Goal: Register for event/course

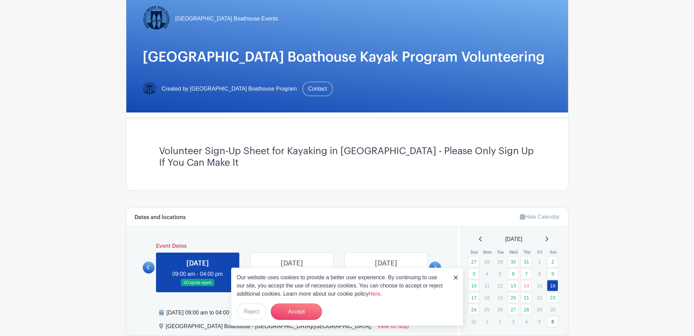
scroll to position [171, 0]
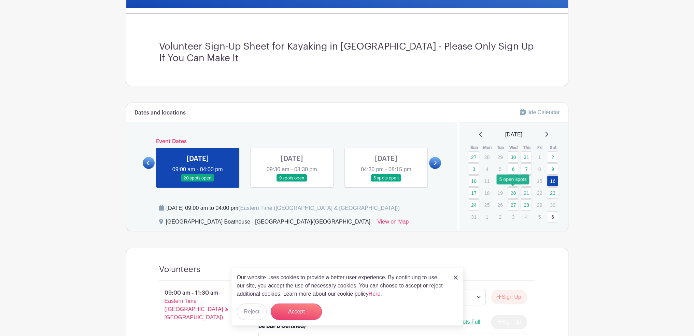
click at [514, 191] on link "20" at bounding box center [513, 192] width 11 height 11
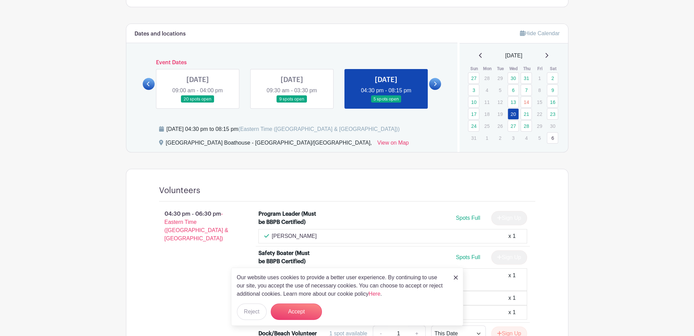
scroll to position [245, 0]
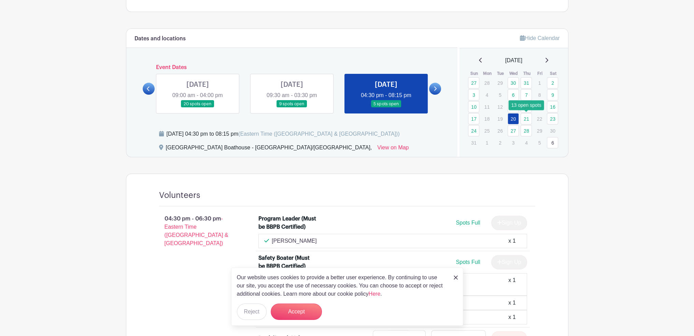
click at [527, 119] on link "21" at bounding box center [526, 118] width 11 height 11
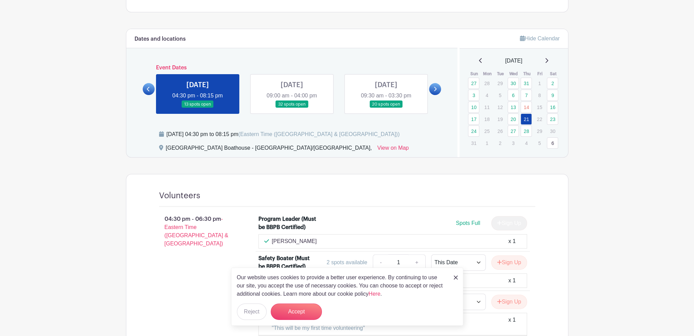
scroll to position [243, 0]
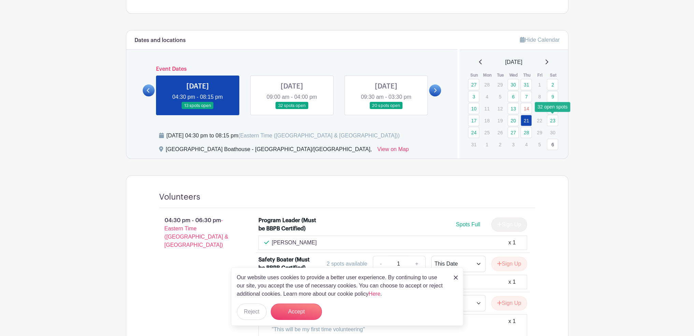
click at [554, 120] on link "23" at bounding box center [552, 120] width 11 height 11
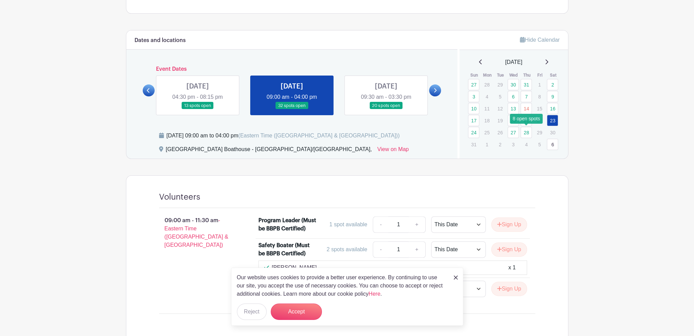
click at [529, 129] on link "28" at bounding box center [526, 132] width 11 height 11
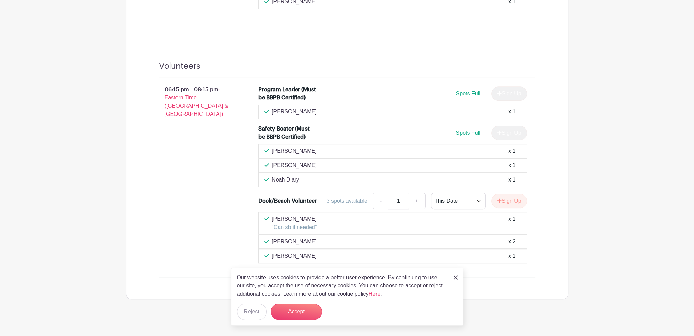
scroll to position [601, 0]
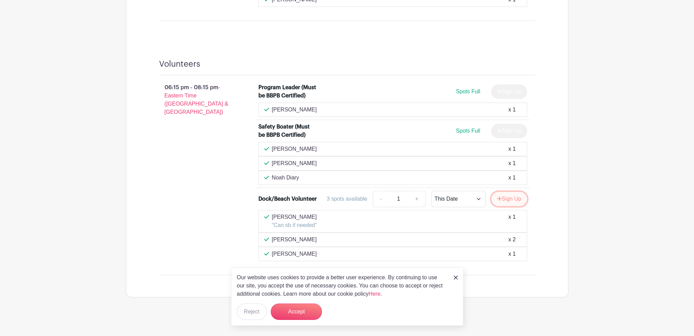
click at [507, 193] on button "Sign Up" at bounding box center [509, 199] width 36 height 14
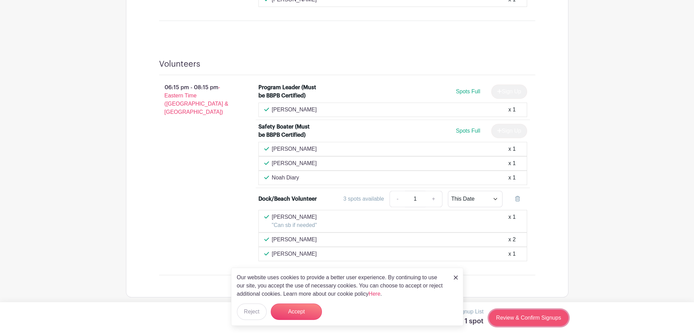
click at [533, 323] on link "Review & Confirm Signups" at bounding box center [528, 317] width 79 height 16
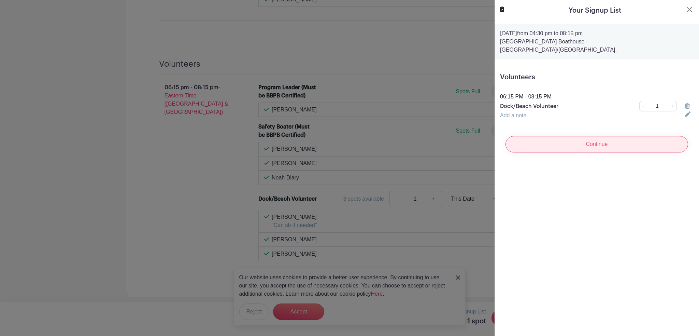
click at [595, 139] on input "Continue" at bounding box center [597, 144] width 183 height 16
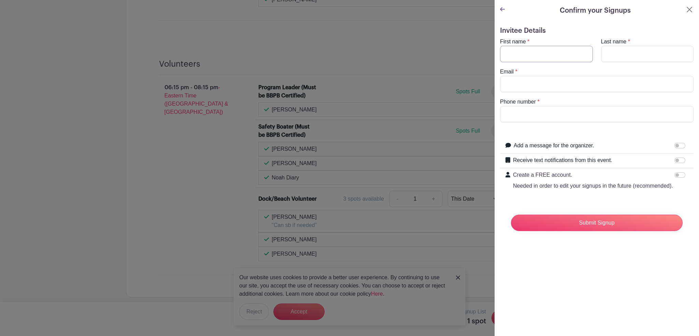
click at [552, 61] on input "First name" at bounding box center [546, 54] width 93 height 16
type input "[PERSON_NAME]"
type input "[EMAIL_ADDRESS][DOMAIN_NAME]"
type input "6164817184"
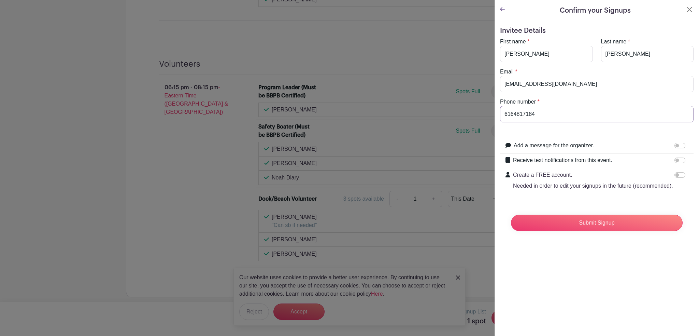
click at [511, 214] on input "Submit Signup" at bounding box center [597, 222] width 172 height 16
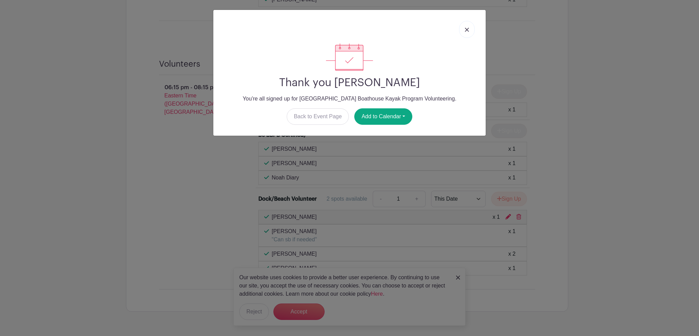
click at [469, 26] on link at bounding box center [467, 29] width 16 height 17
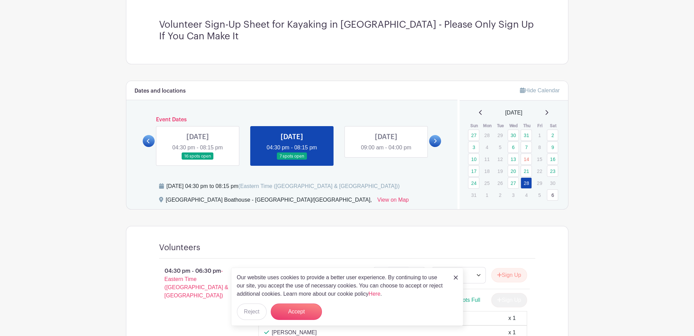
scroll to position [192, 0]
click at [456, 277] on img at bounding box center [456, 277] width 4 height 4
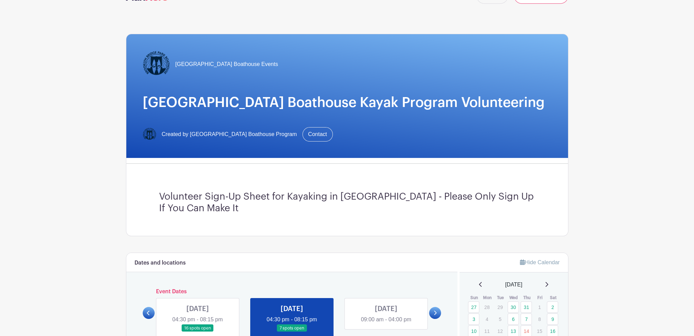
scroll to position [0, 0]
